Goal: Task Accomplishment & Management: Manage account settings

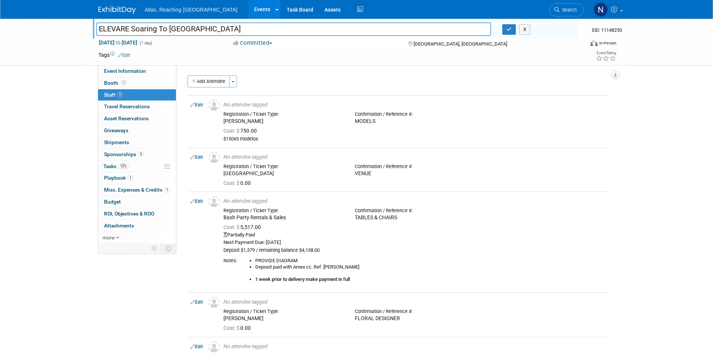
click at [99, 29] on input "ELEVARE Soaring To [GEOGRAPHIC_DATA]" at bounding box center [293, 28] width 395 height 13
type input "THE ELEVARE GALA Soaring To [GEOGRAPHIC_DATA]"
click at [506, 31] on button "button" at bounding box center [508, 29] width 13 height 10
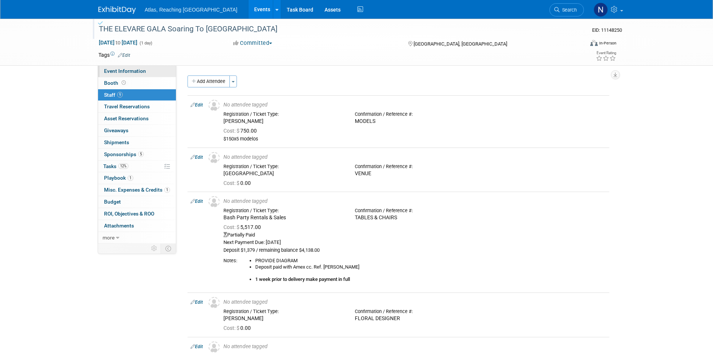
click at [126, 72] on span "Event Information" at bounding box center [125, 71] width 42 height 6
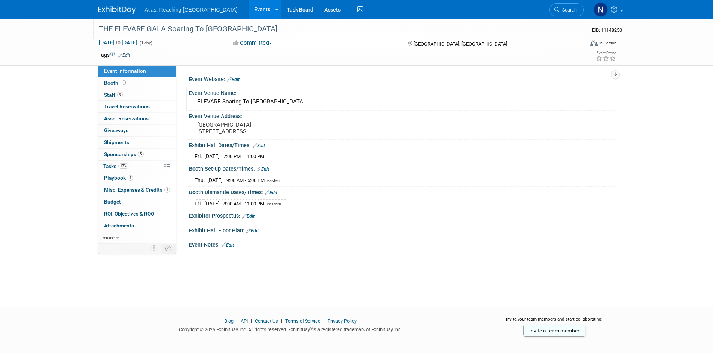
click at [238, 103] on div "ELEVARE Soaring To [GEOGRAPHIC_DATA]" at bounding box center [402, 102] width 414 height 12
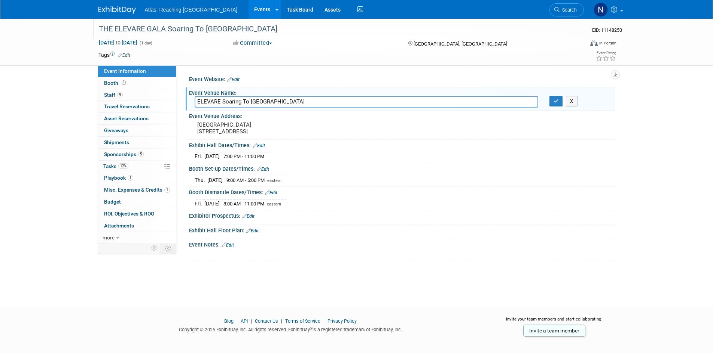
click at [198, 103] on input "ELEVARE Soaring To [GEOGRAPHIC_DATA]" at bounding box center [366, 102] width 343 height 12
type input "THE ELEVARE GALA Soaring To [GEOGRAPHIC_DATA]"
click at [557, 104] on button "button" at bounding box center [555, 101] width 13 height 10
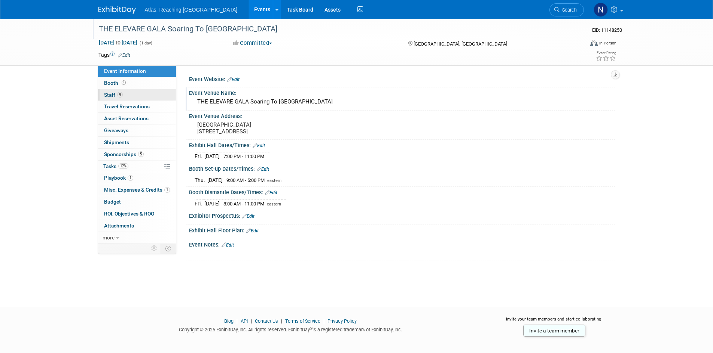
click at [137, 95] on link "9 Staff 9" at bounding box center [137, 95] width 78 height 12
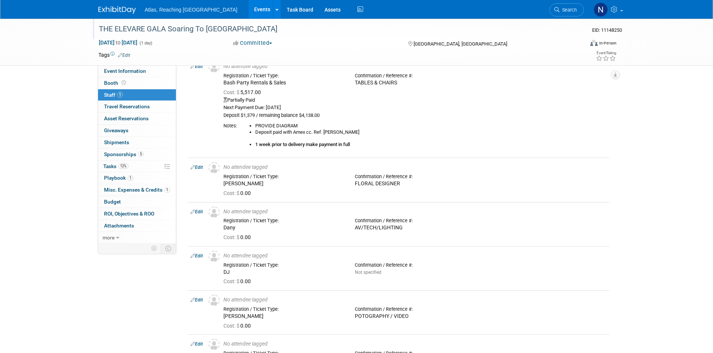
scroll to position [145, 0]
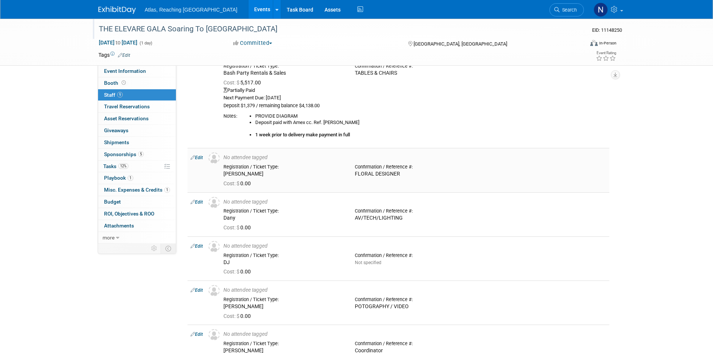
click at [281, 169] on div "Registration / Ticket Type:" at bounding box center [283, 167] width 120 height 6
click at [267, 168] on div "Registration / Ticket Type:" at bounding box center [283, 167] width 120 height 6
click at [189, 159] on td "Edit" at bounding box center [196, 170] width 18 height 44
click at [193, 158] on icon at bounding box center [192, 158] width 4 height 8
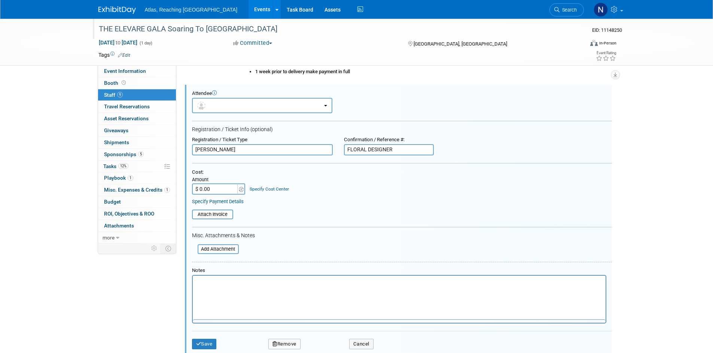
scroll to position [0, 0]
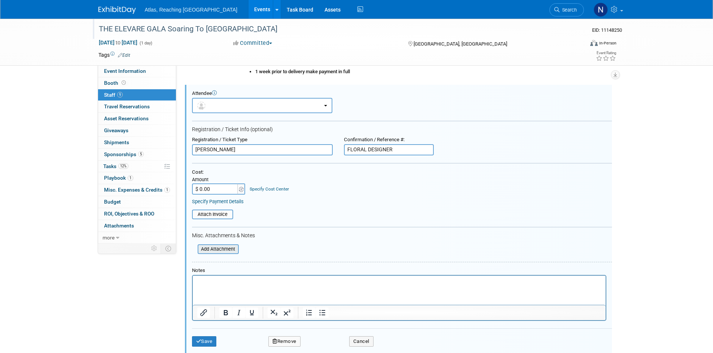
click at [219, 250] on input "file" at bounding box center [193, 249] width 89 height 8
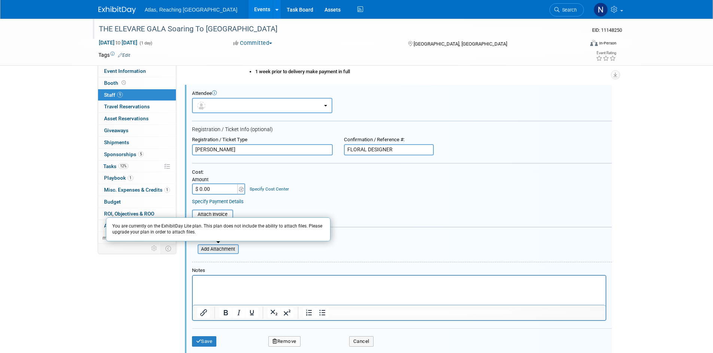
click at [219, 250] on input "file" at bounding box center [193, 249] width 89 height 8
